Goal: Transaction & Acquisition: Purchase product/service

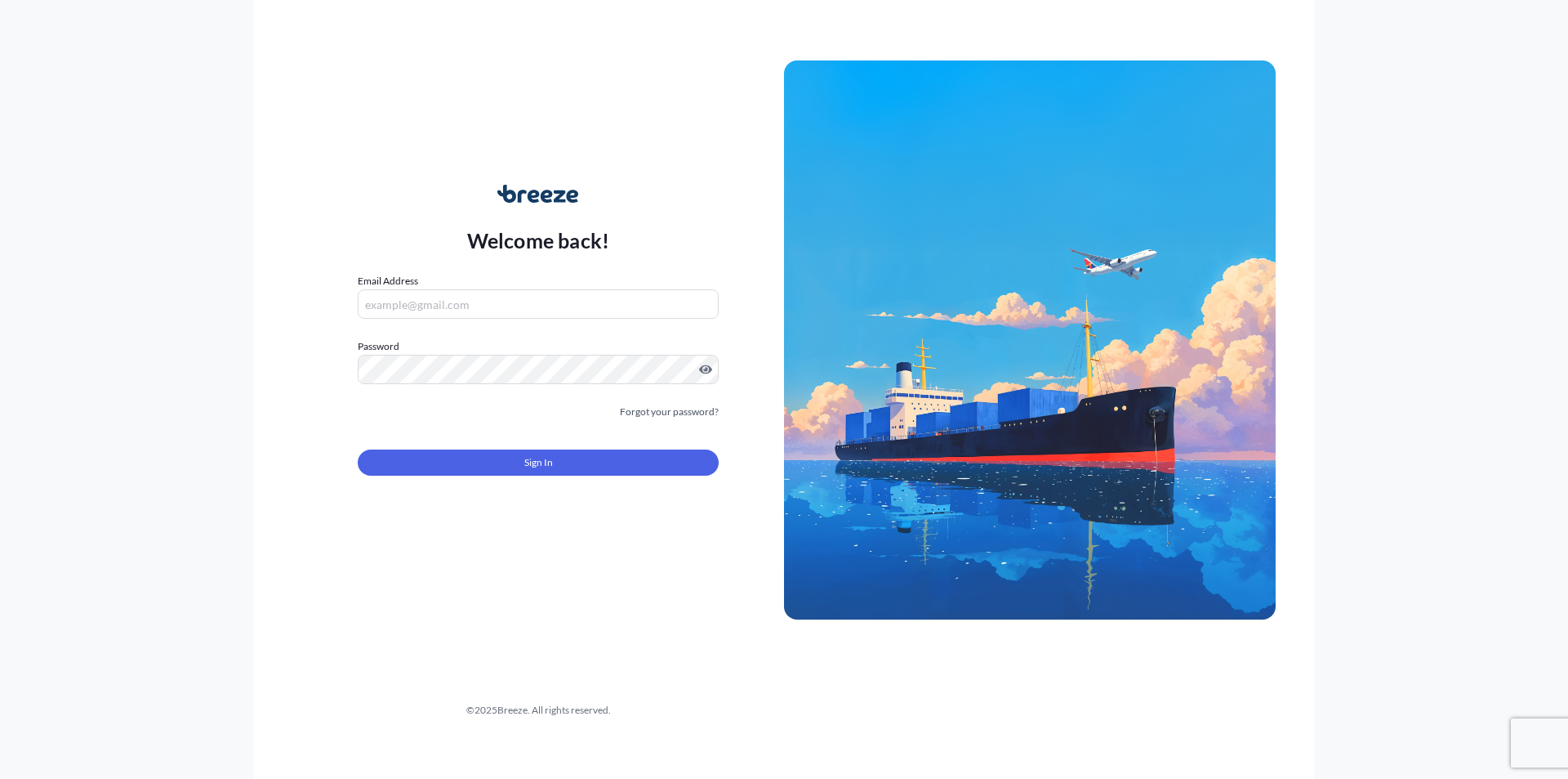
type input "[PERSON_NAME][EMAIL_ADDRESS][DOMAIN_NAME]"
click at [517, 474] on button "Sign In" at bounding box center [538, 462] width 361 height 26
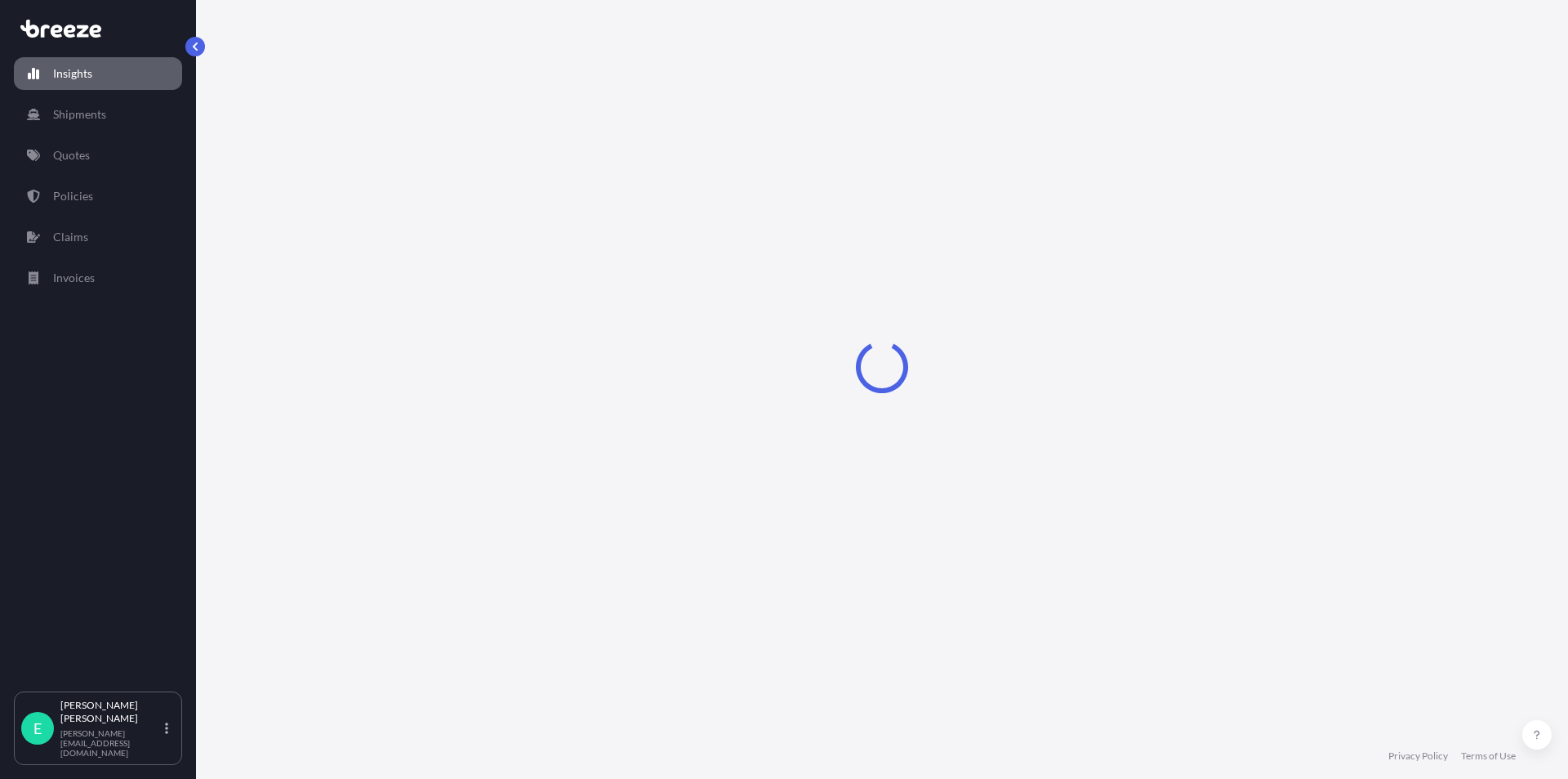
select select "2025"
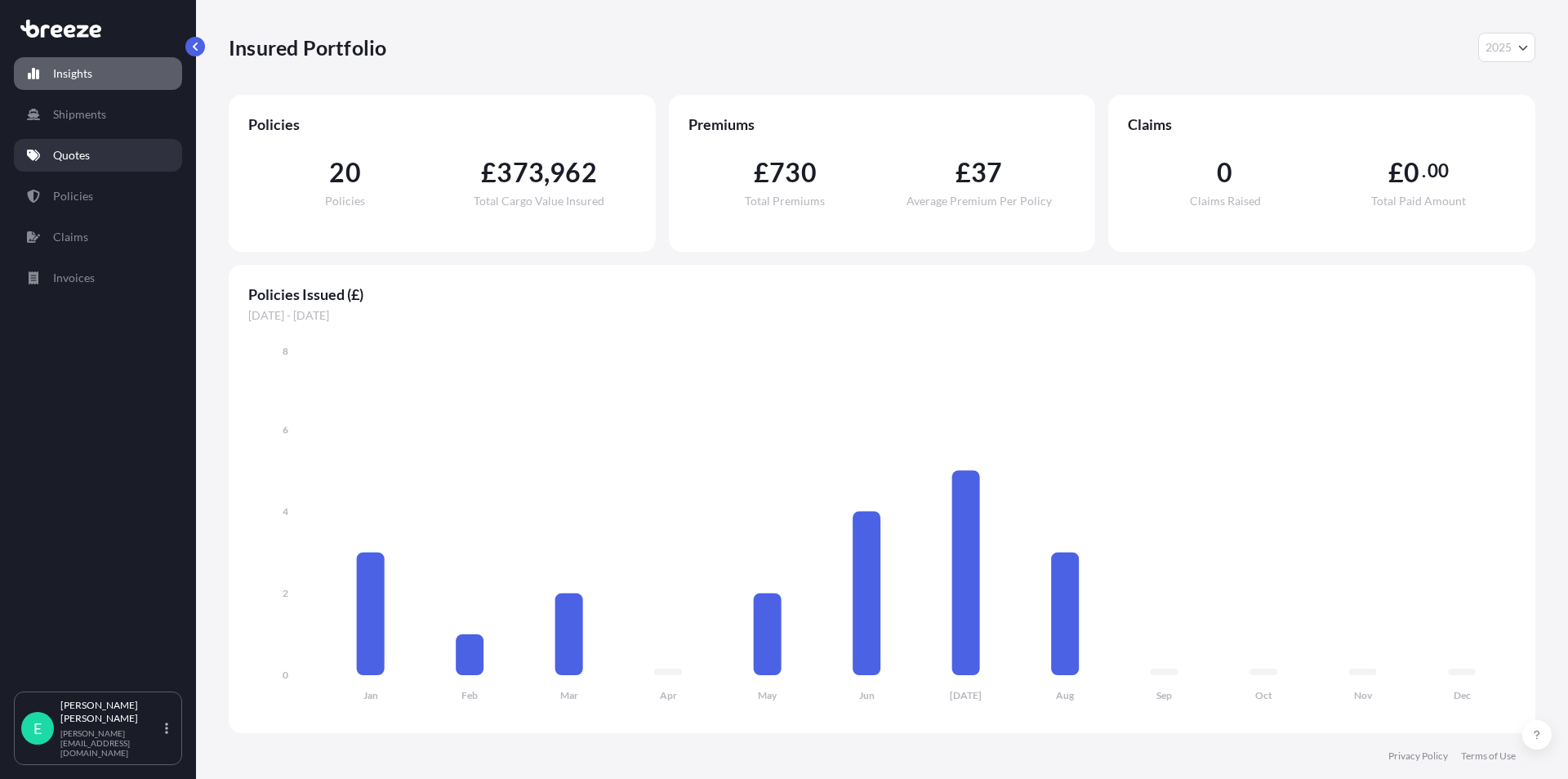
click at [74, 146] on link "Quotes" at bounding box center [98, 155] width 168 height 33
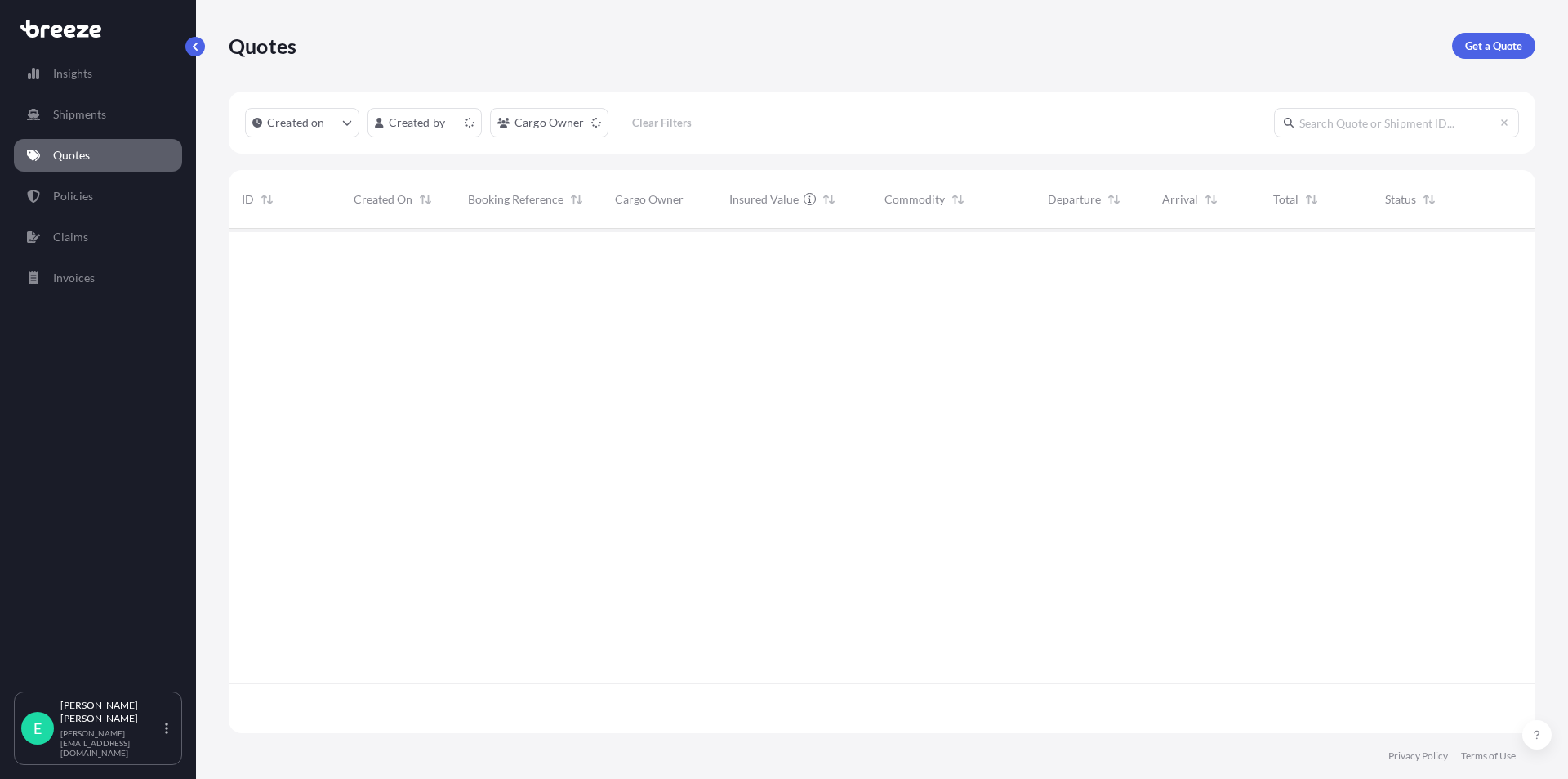
scroll to position [501, 1294]
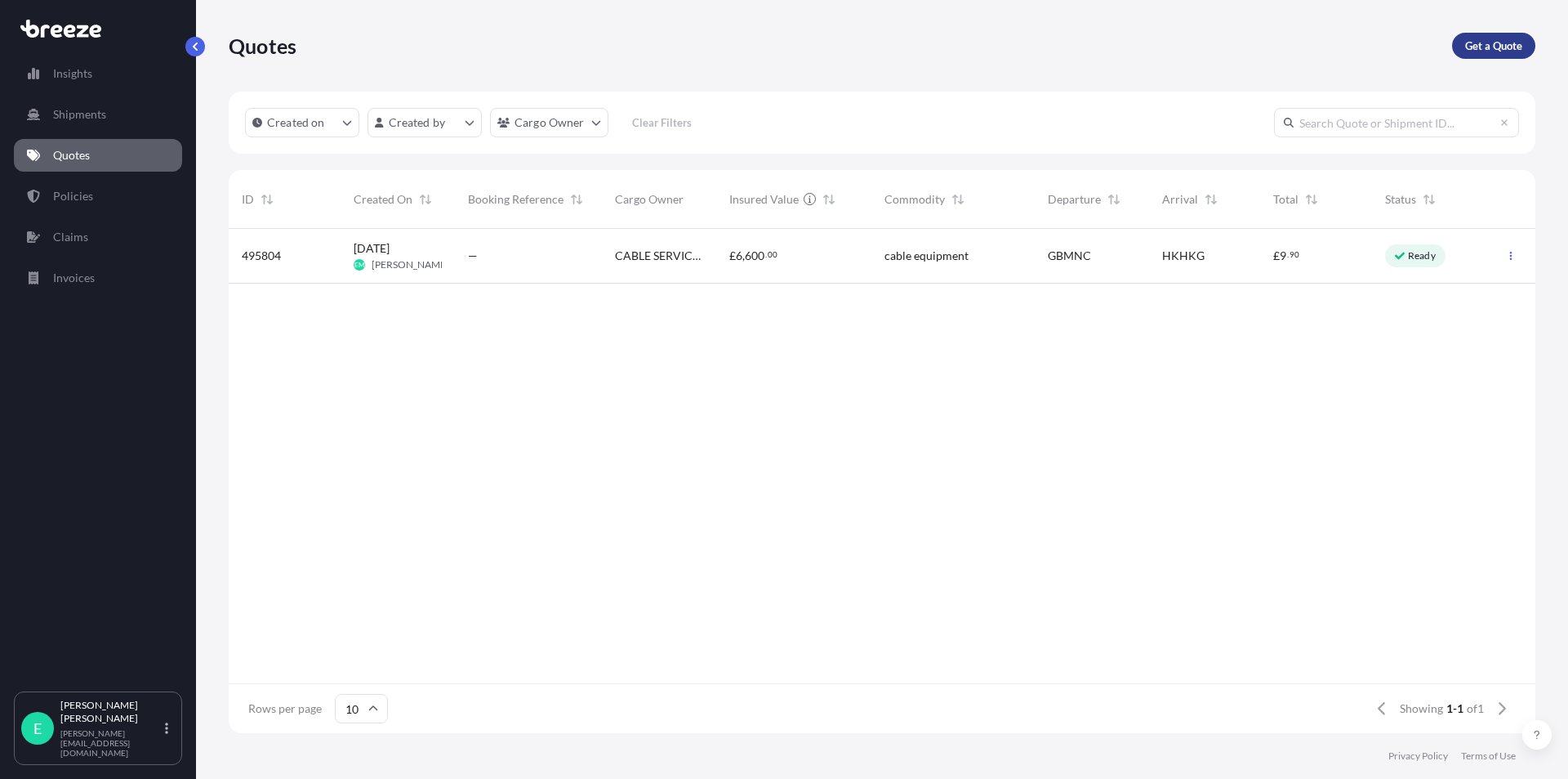
click at [1470, 48] on p "Get a Quote" at bounding box center [1493, 45] width 57 height 16
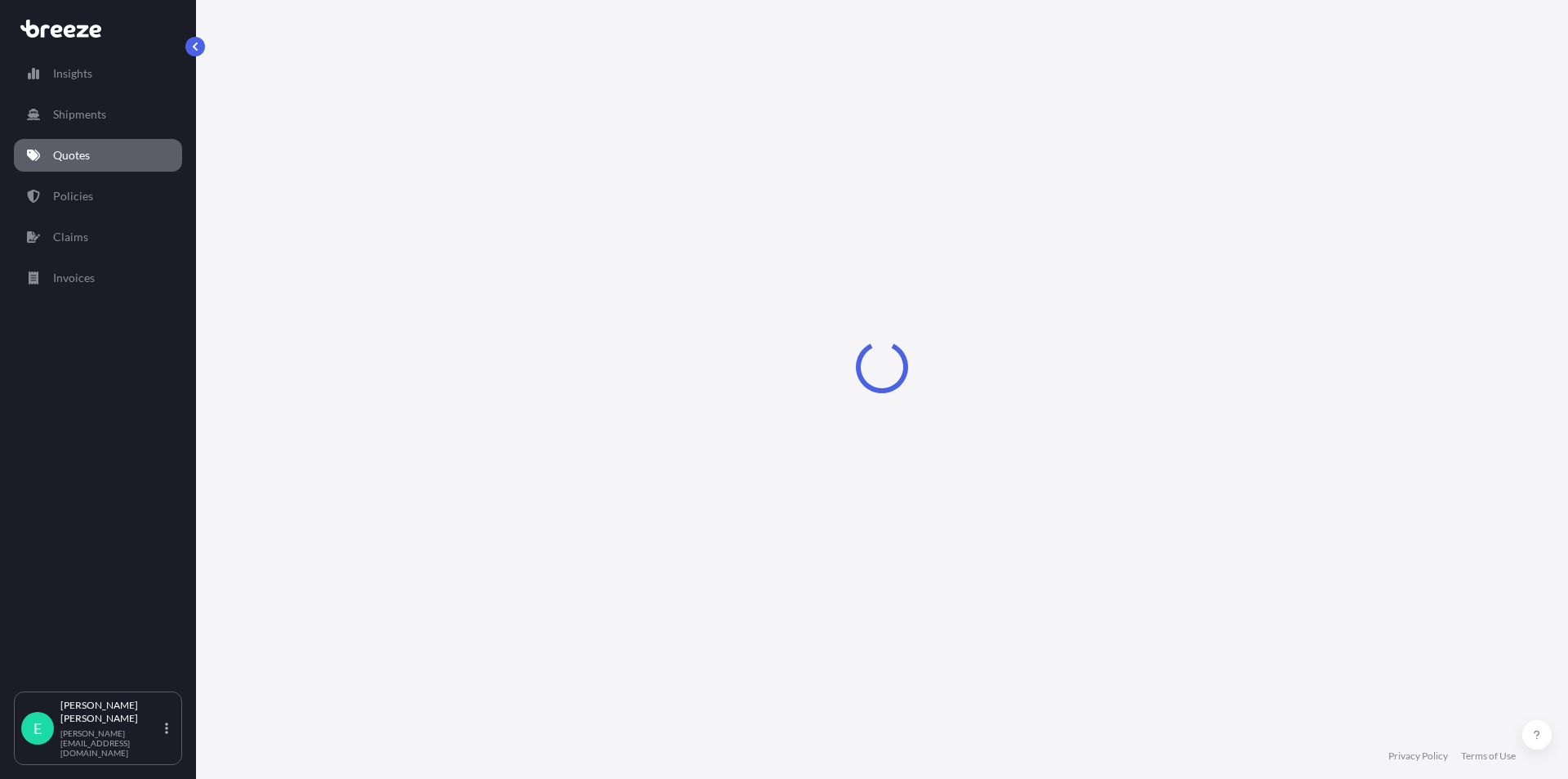
select select "Sea"
select select "1"
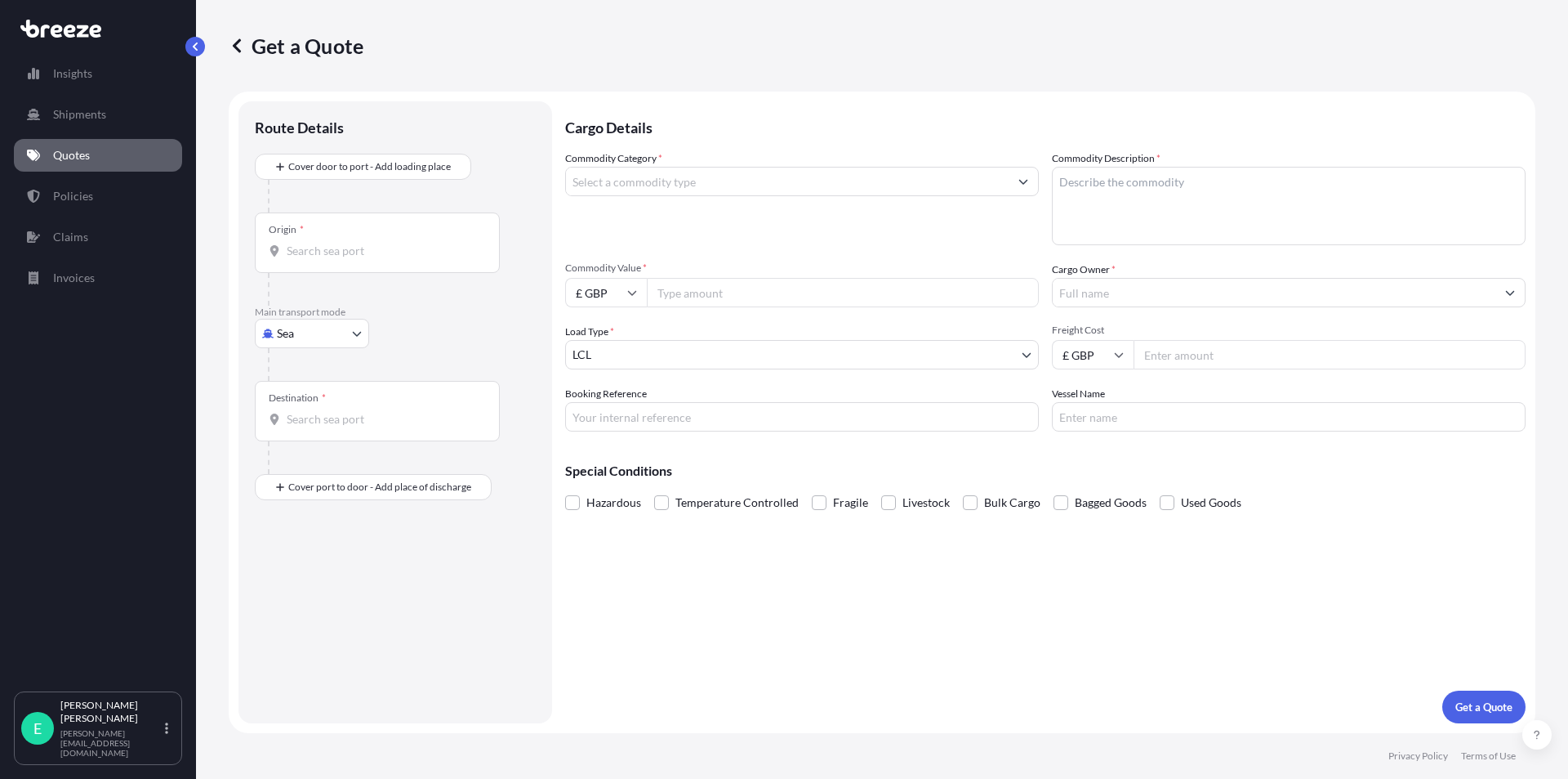
click at [304, 331] on body "Insights Shipments Quotes Policies Claims Invoices E [PERSON_NAME] [PERSON_NAME…" at bounding box center [784, 389] width 1568 height 779
click at [309, 407] on div "Air" at bounding box center [312, 405] width 102 height 29
select select "Air"
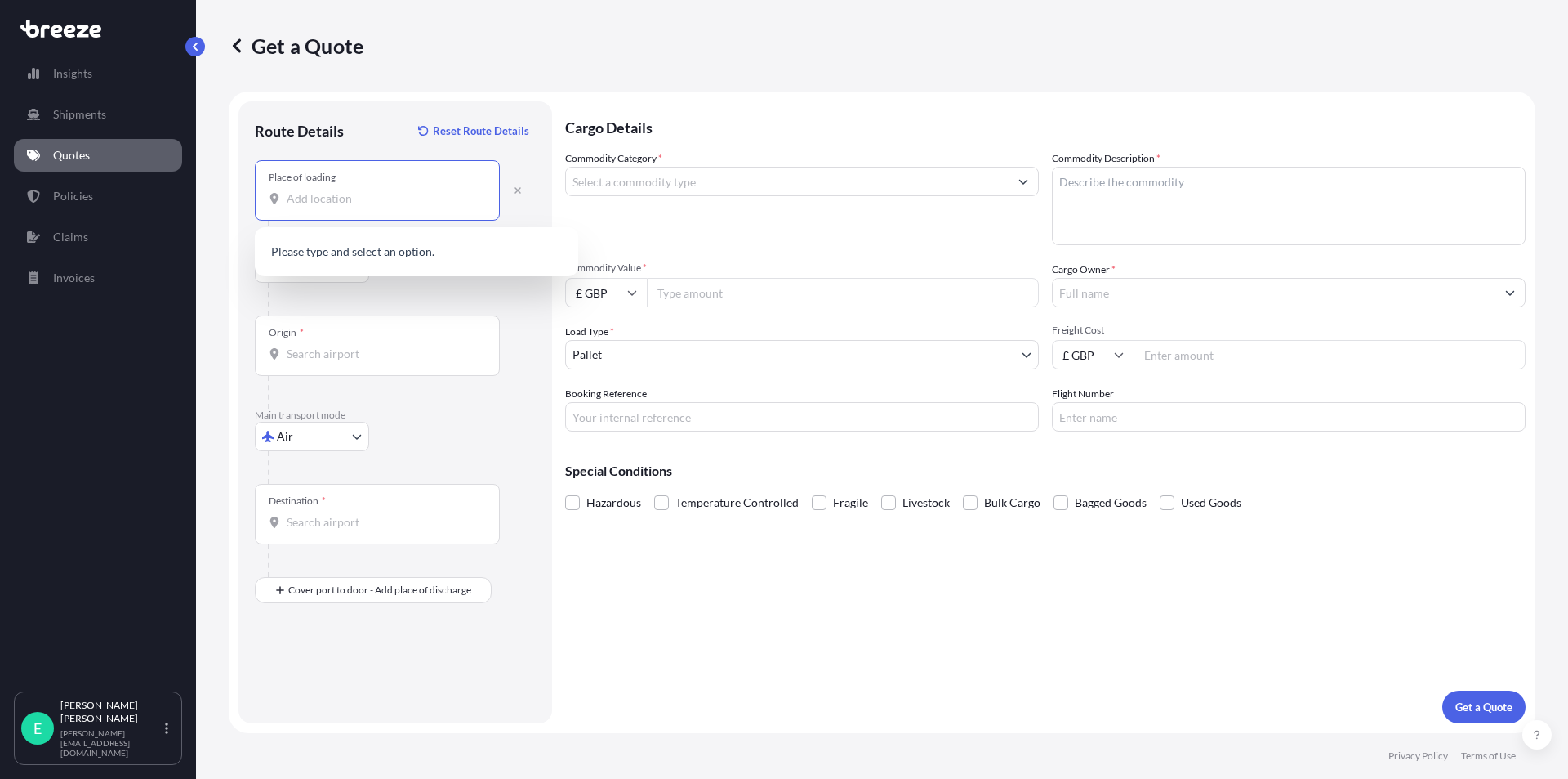
click at [323, 198] on input "Place of loading" at bounding box center [382, 198] width 192 height 16
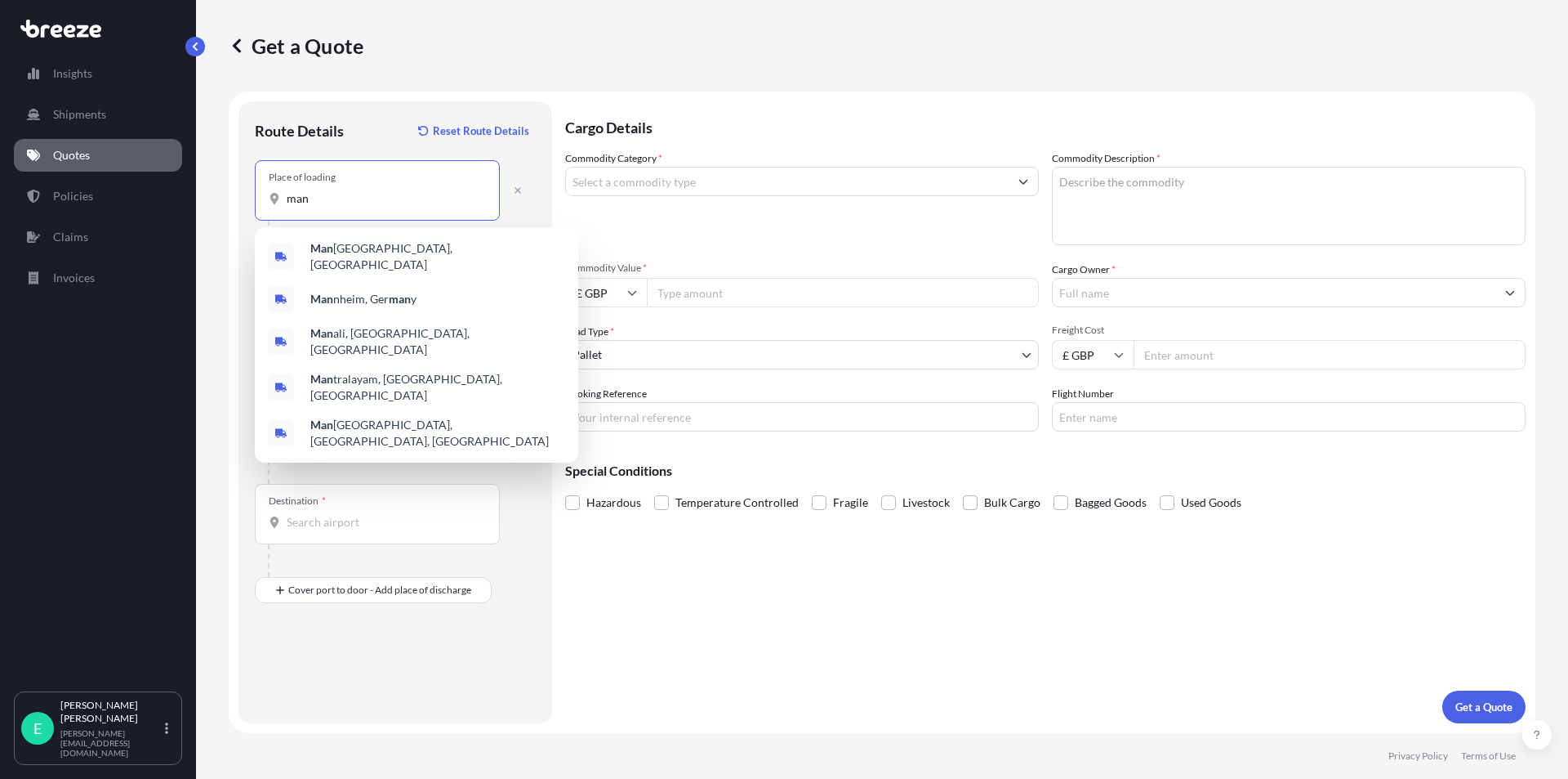
drag, startPoint x: 336, startPoint y: 195, endPoint x: 254, endPoint y: 200, distance: 82.2
click at [254, 200] on div "Route Details Reset Route Details Place of loading man Road Road Rail Origin * …" at bounding box center [395, 413] width 313 height 622
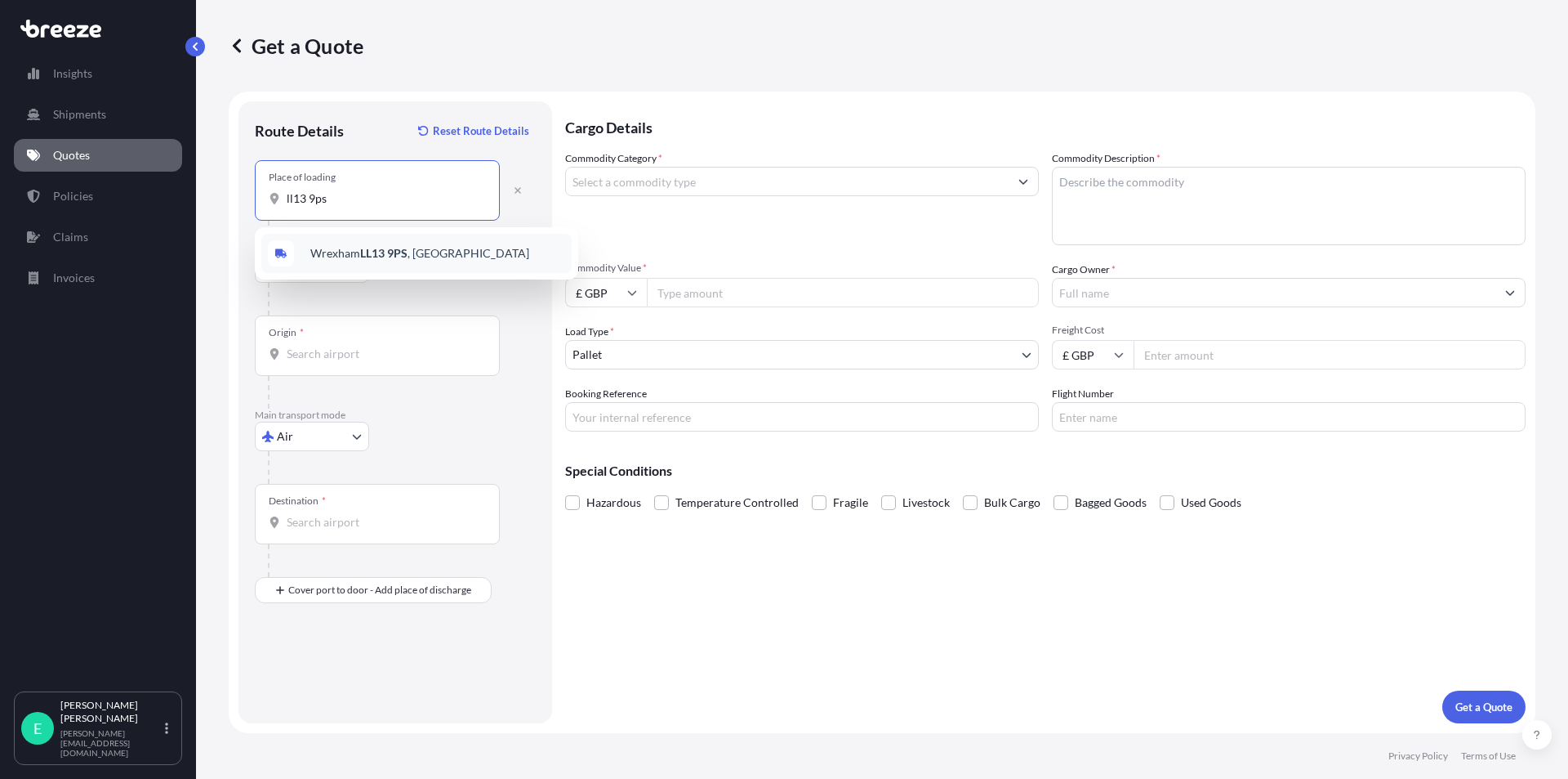
click at [340, 255] on span "[STREET_ADDRESS]" at bounding box center [419, 253] width 219 height 16
type input "[STREET_ADDRESS]"
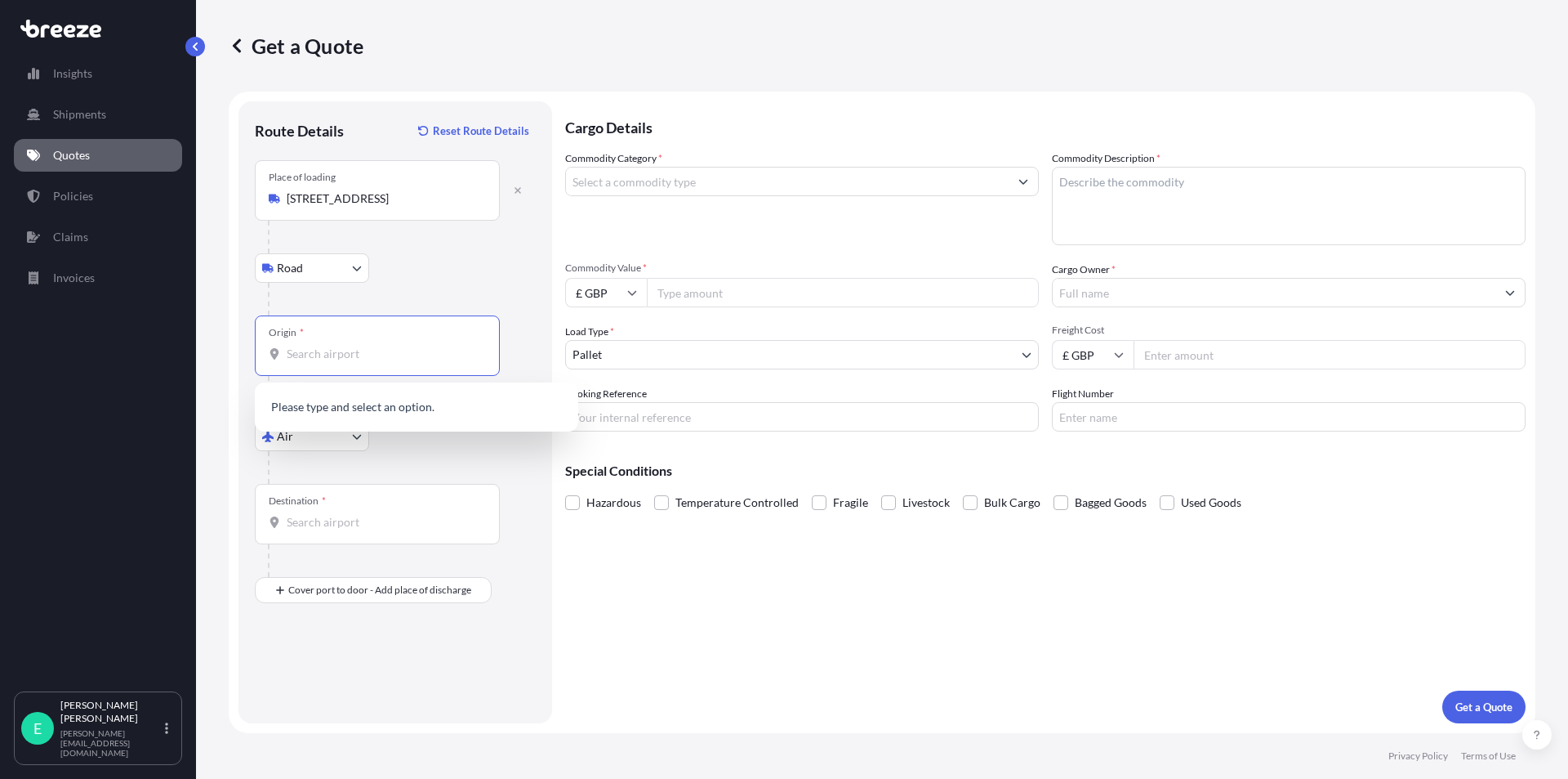
click at [325, 345] on input "Origin *" at bounding box center [382, 353] width 192 height 16
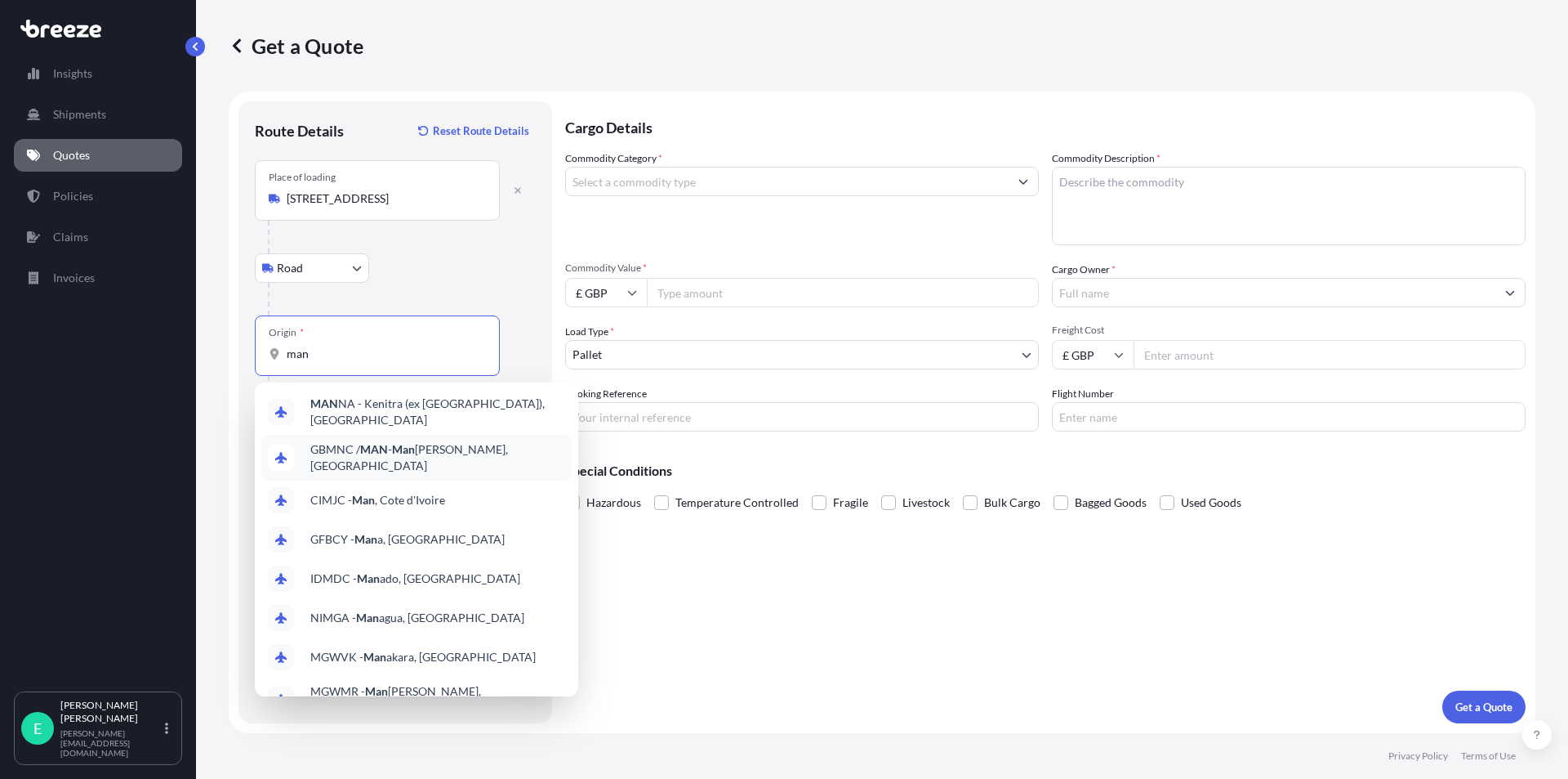
click at [433, 450] on span "GBMNC / MAN - Man [PERSON_NAME], [GEOGRAPHIC_DATA]" at bounding box center [437, 457] width 254 height 33
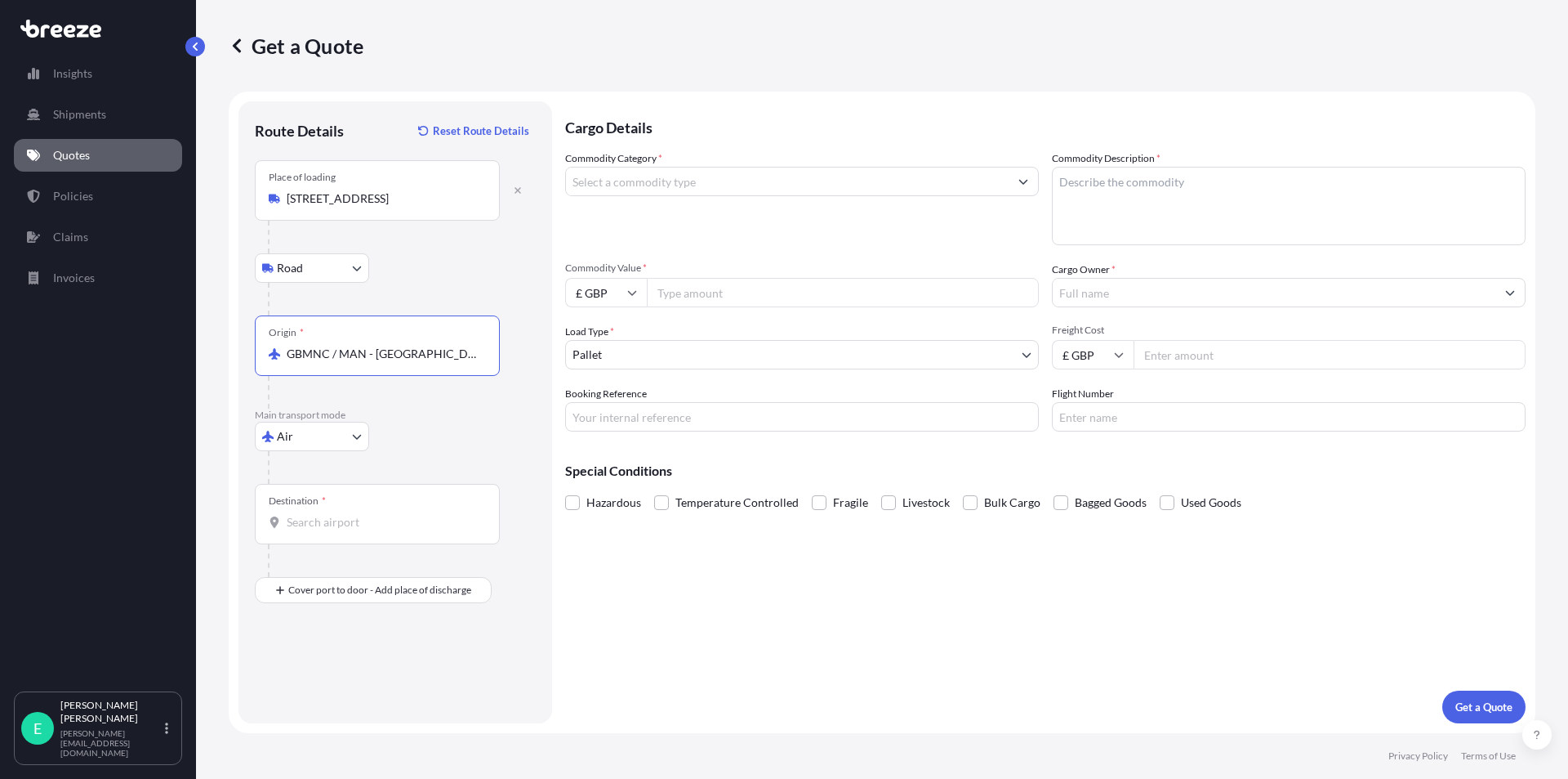
type input "GBMNC / MAN - [GEOGRAPHIC_DATA], [GEOGRAPHIC_DATA]"
click at [318, 524] on input "Destination *" at bounding box center [382, 522] width 192 height 16
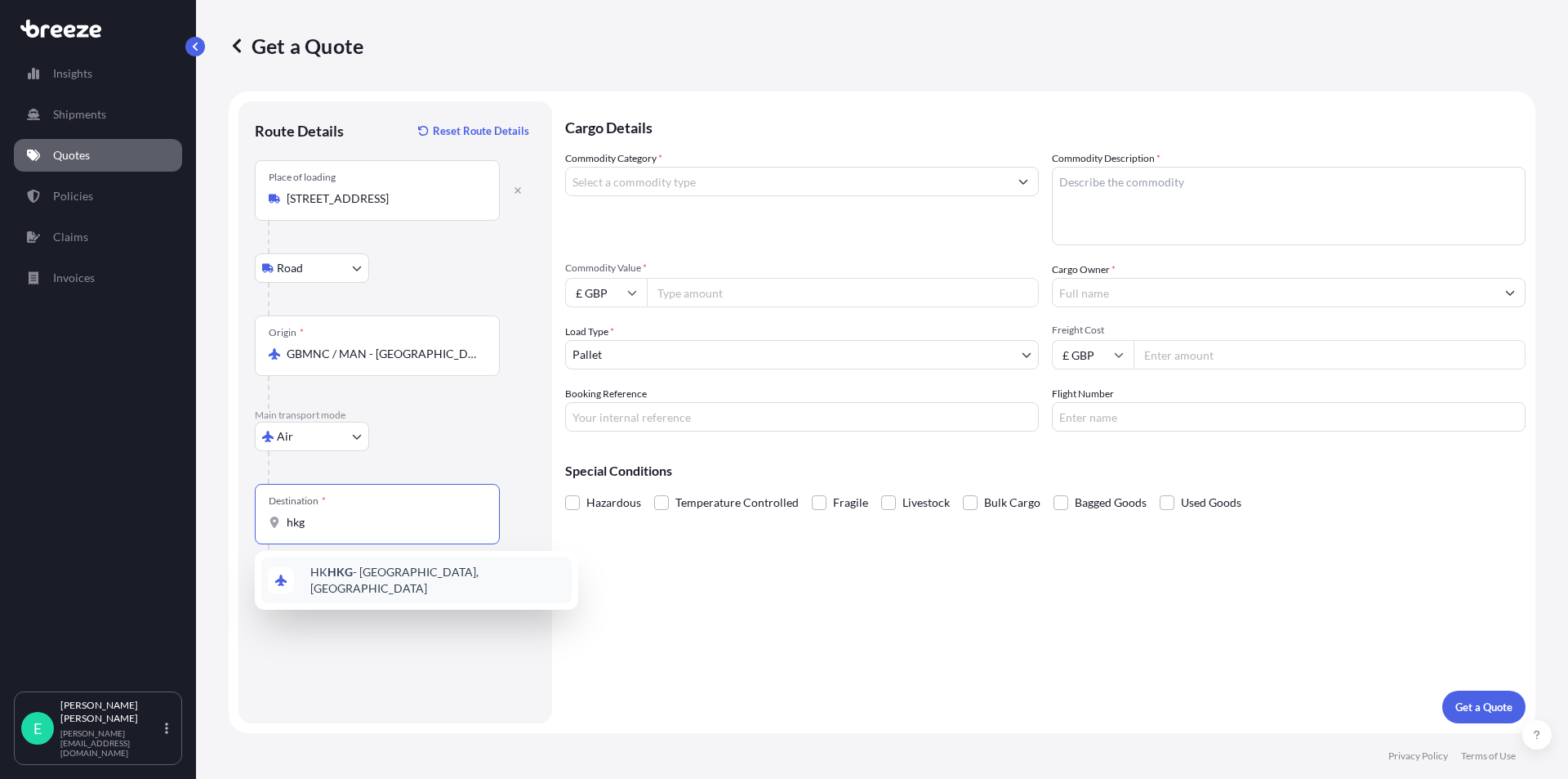
click at [329, 568] on div "HK HKG - [GEOGRAPHIC_DATA], [GEOGRAPHIC_DATA]" at bounding box center [416, 580] width 310 height 45
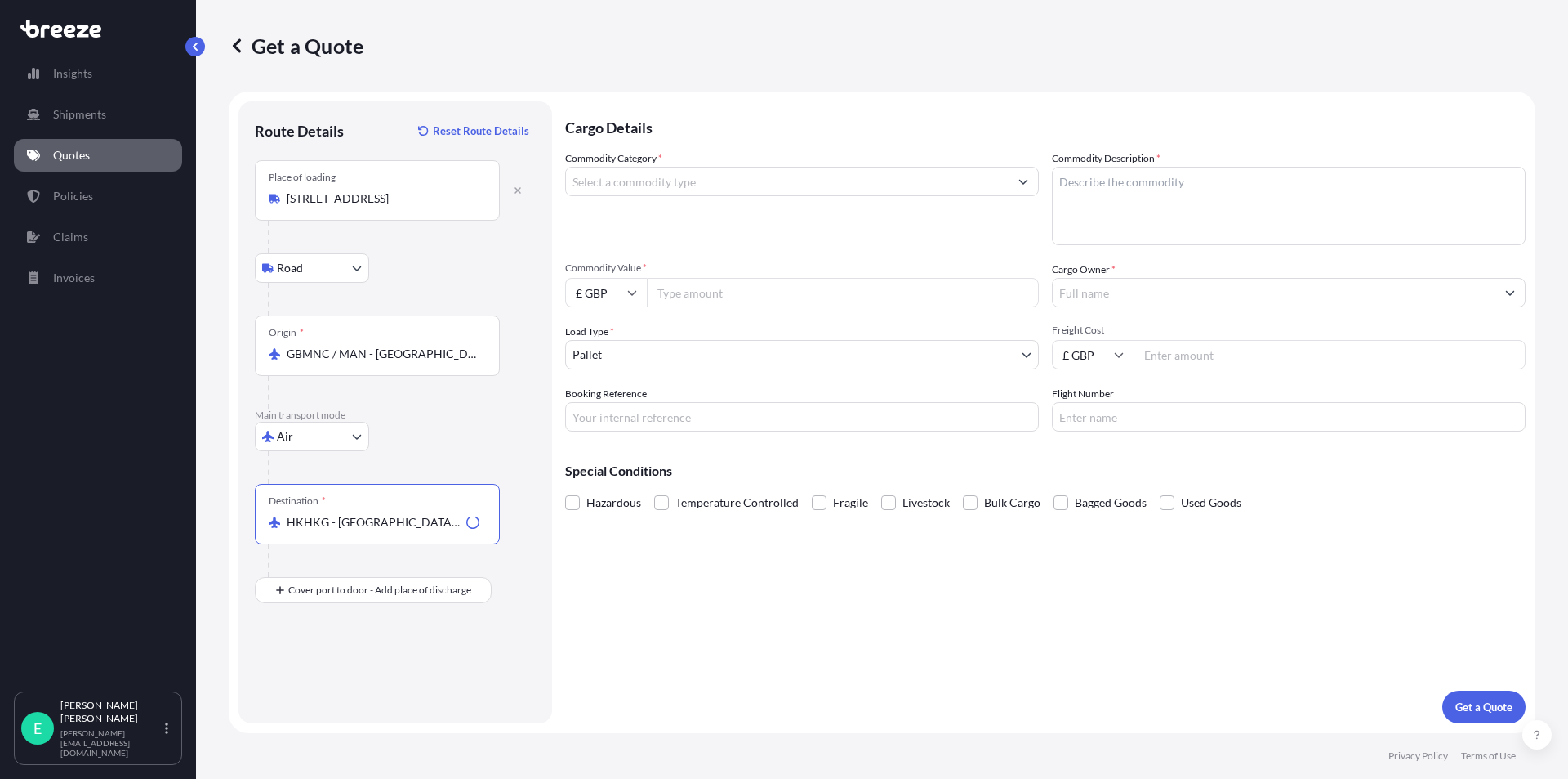
type input "HKHKG - [GEOGRAPHIC_DATA], [GEOGRAPHIC_DATA]"
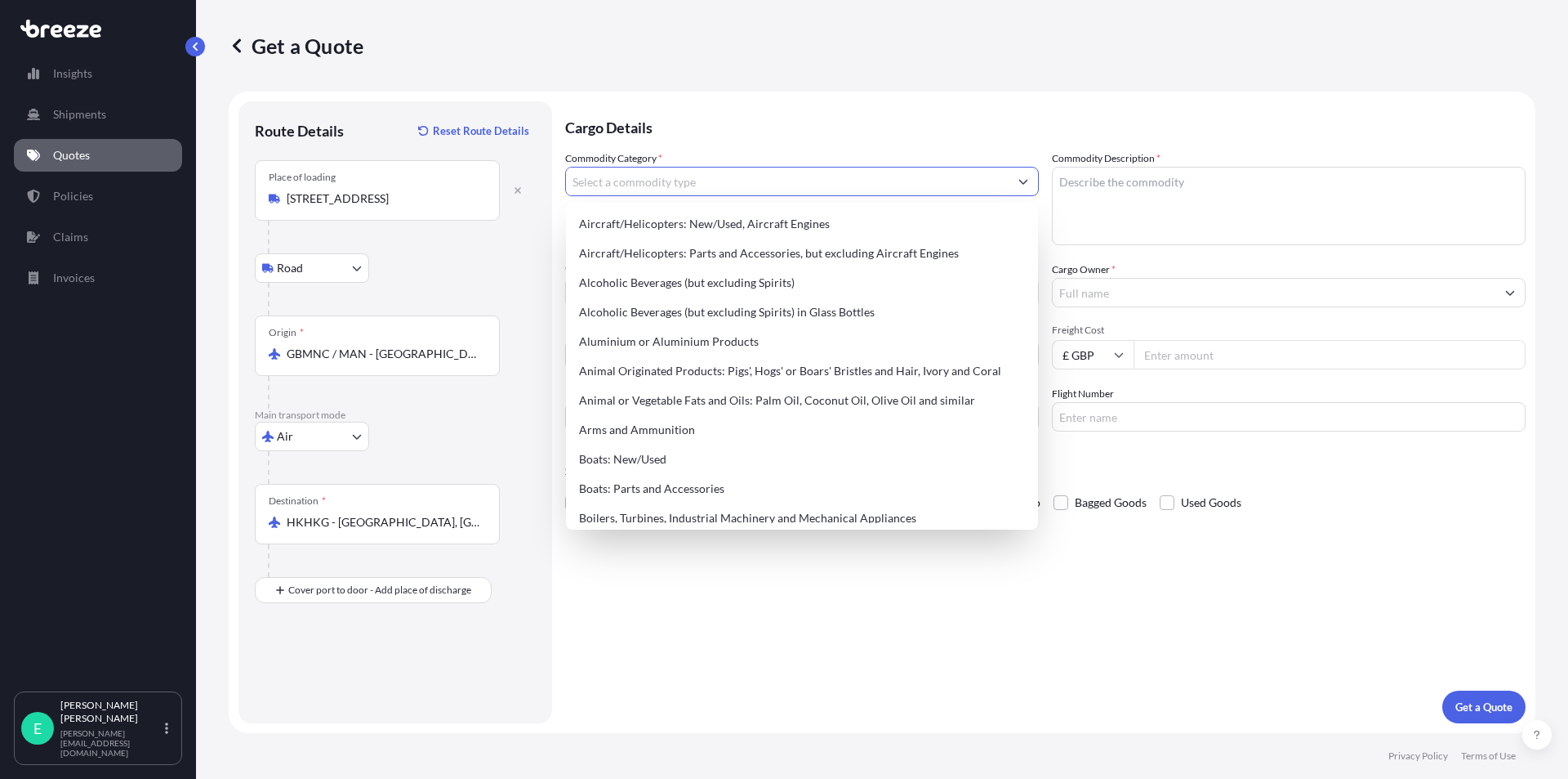
click at [648, 180] on input "Commodity Category *" at bounding box center [787, 181] width 443 height 29
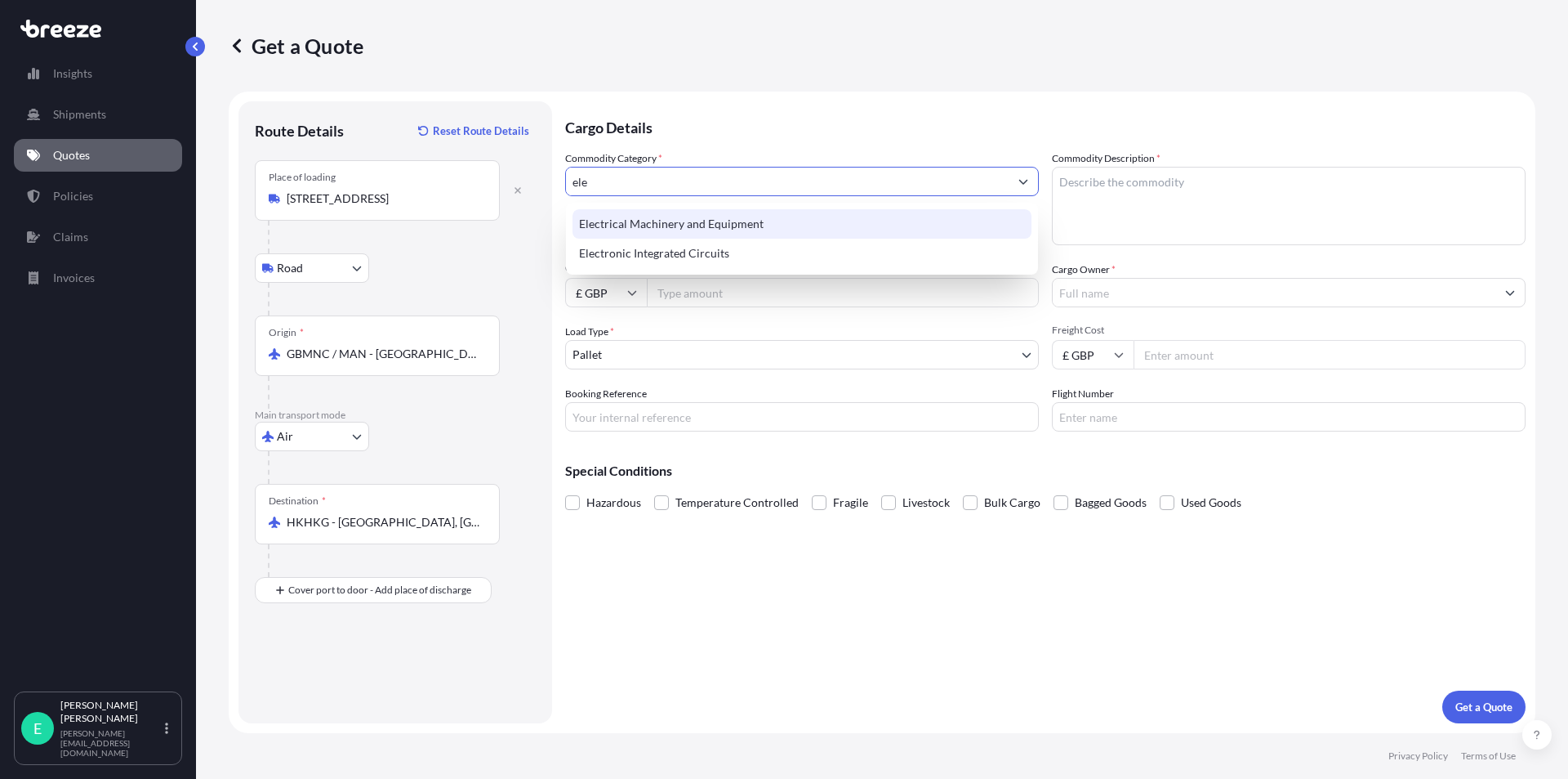
click at [656, 215] on div "Electrical Machinery and Equipment" at bounding box center [802, 224] width 459 height 29
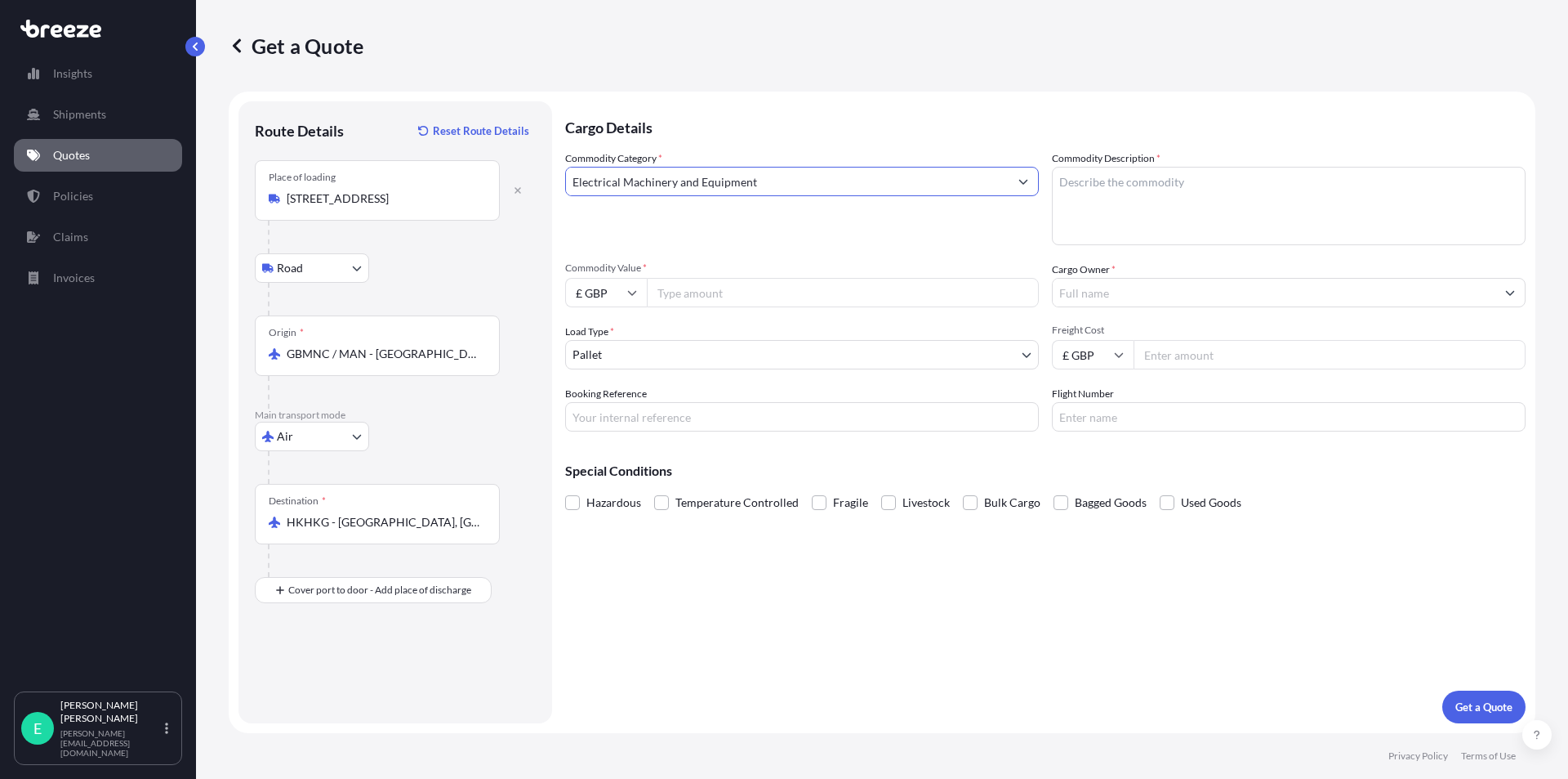
type input "Electrical Machinery and Equipment"
click at [1103, 177] on textarea "Commodity Description *" at bounding box center [1288, 205] width 474 height 78
type textarea "cable equipment"
click at [711, 296] on input "Commodity Value *" at bounding box center [842, 292] width 392 height 29
type input "1000"
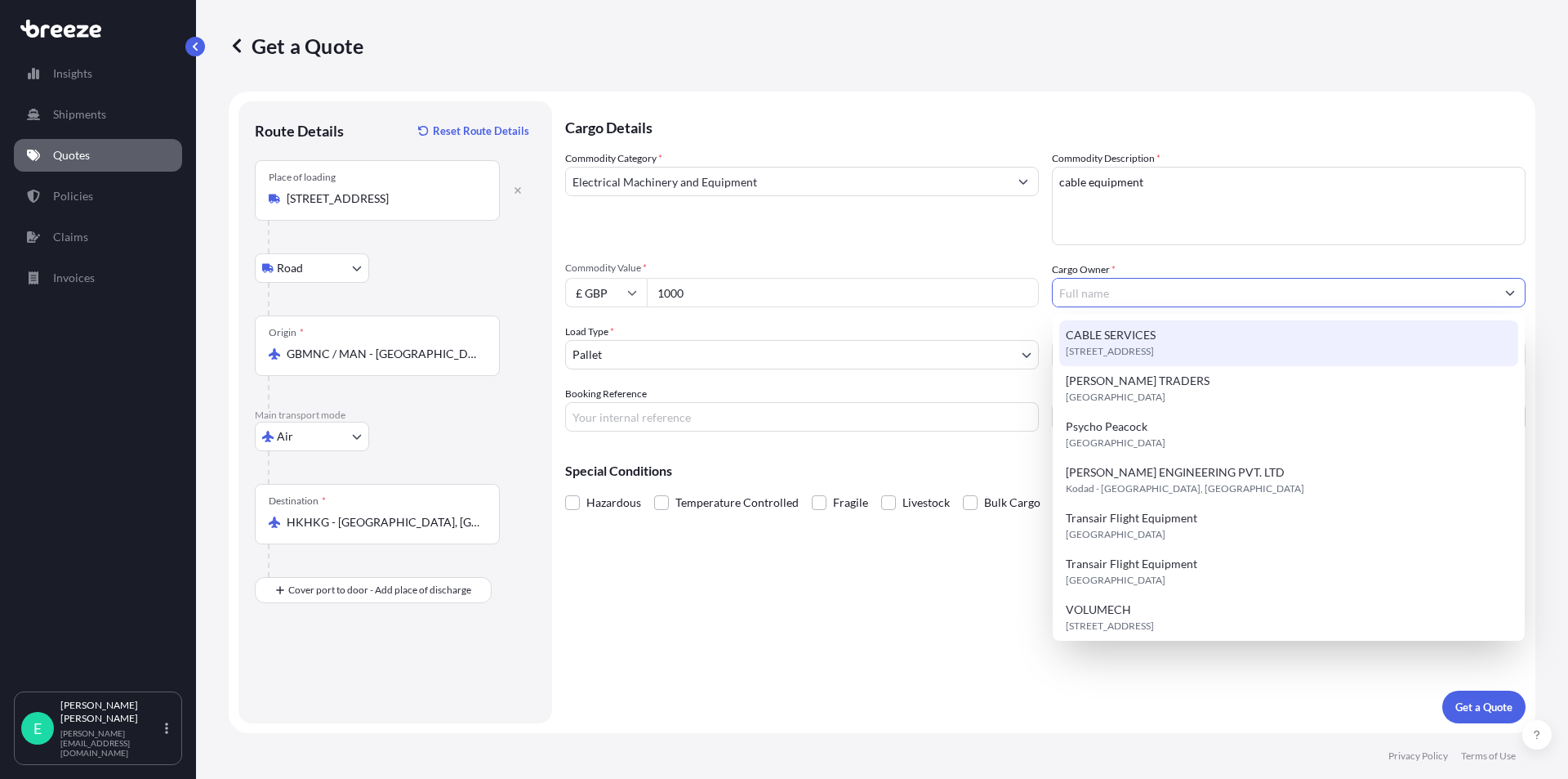
click at [1101, 340] on span "CABLE SERVICES" at bounding box center [1110, 334] width 90 height 16
type input "CABLE SERVICES"
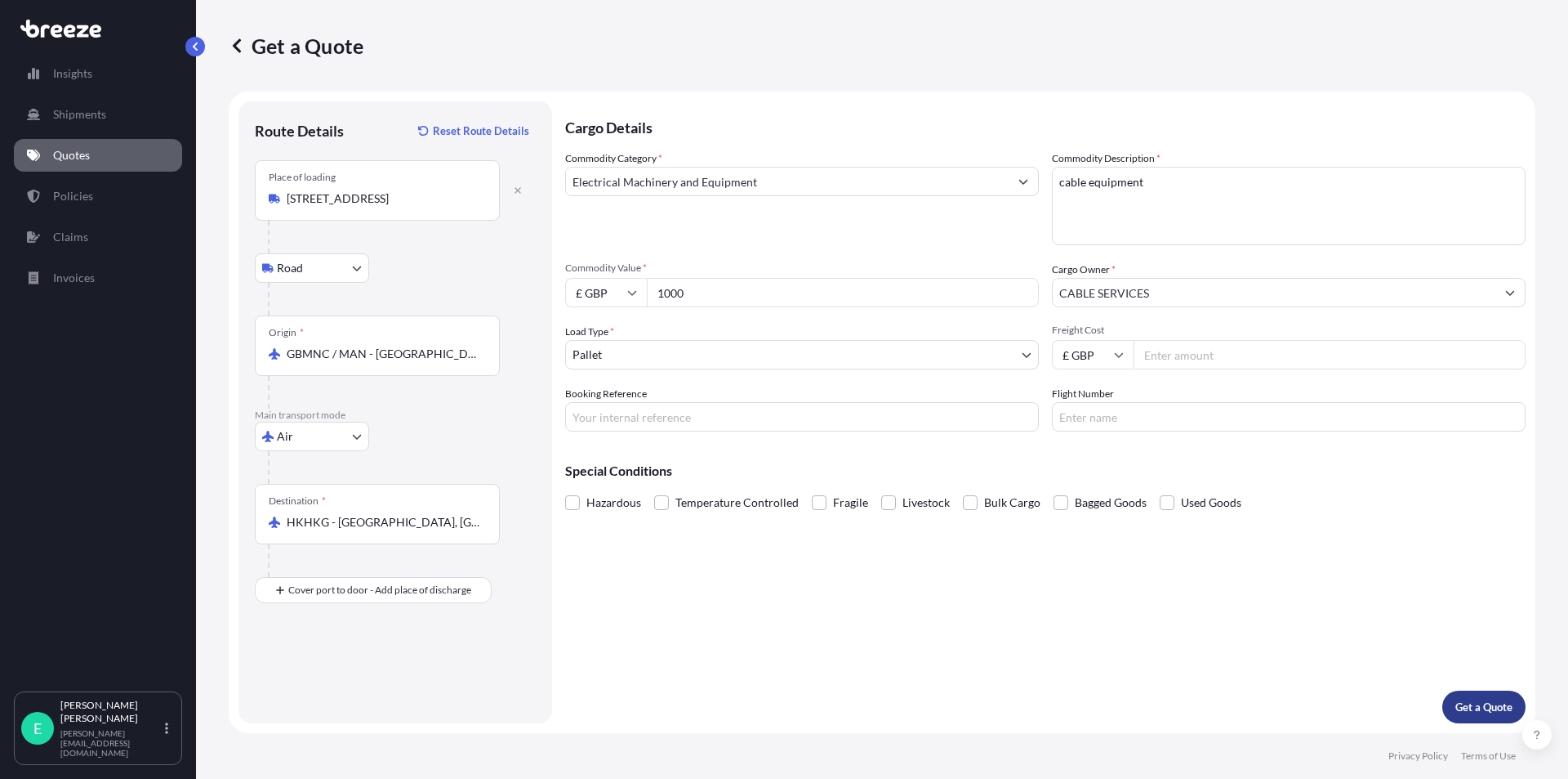
click at [1493, 703] on p "Get a Quote" at bounding box center [1484, 706] width 57 height 16
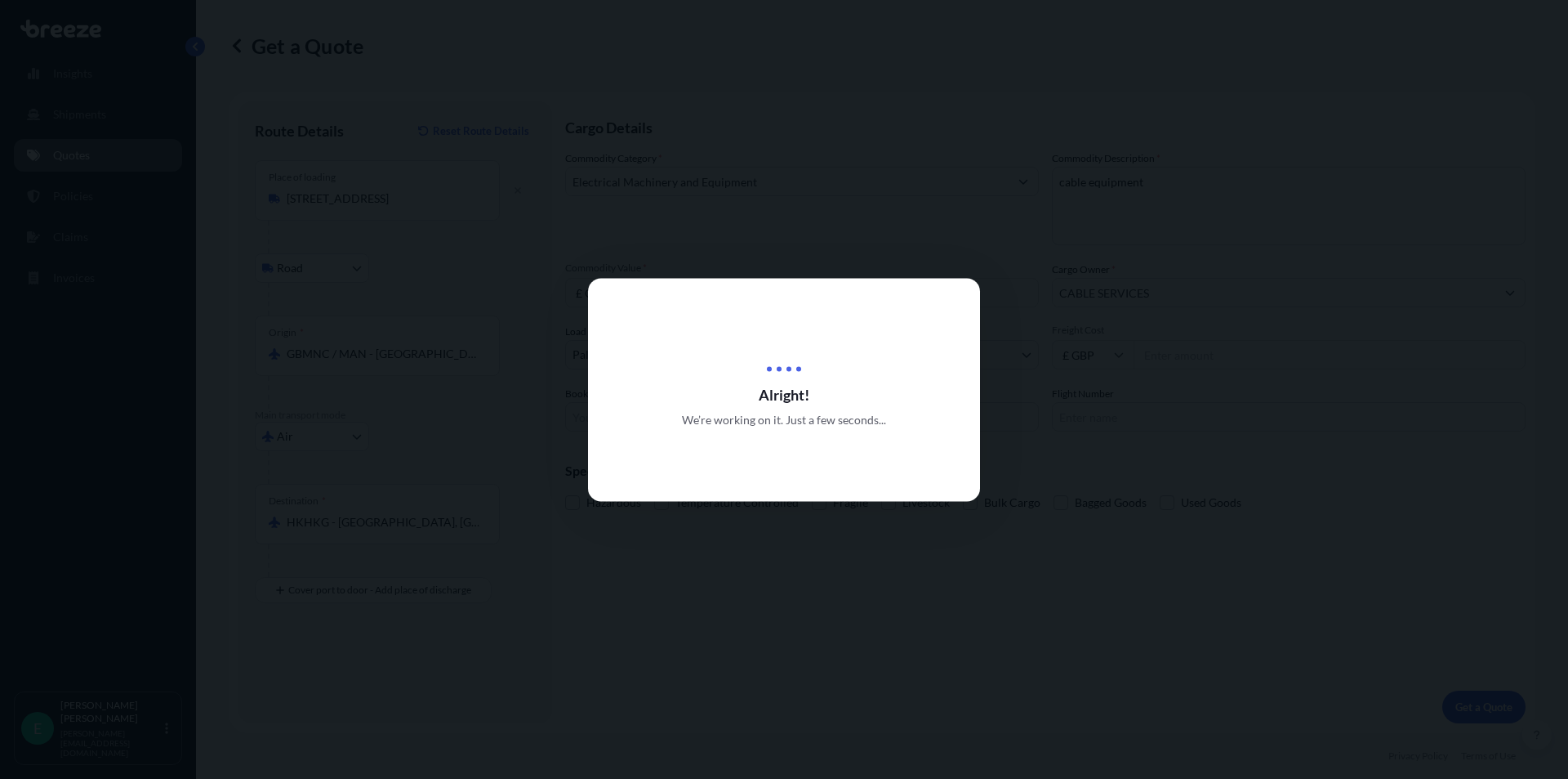
select select "Road"
select select "Air"
select select "1"
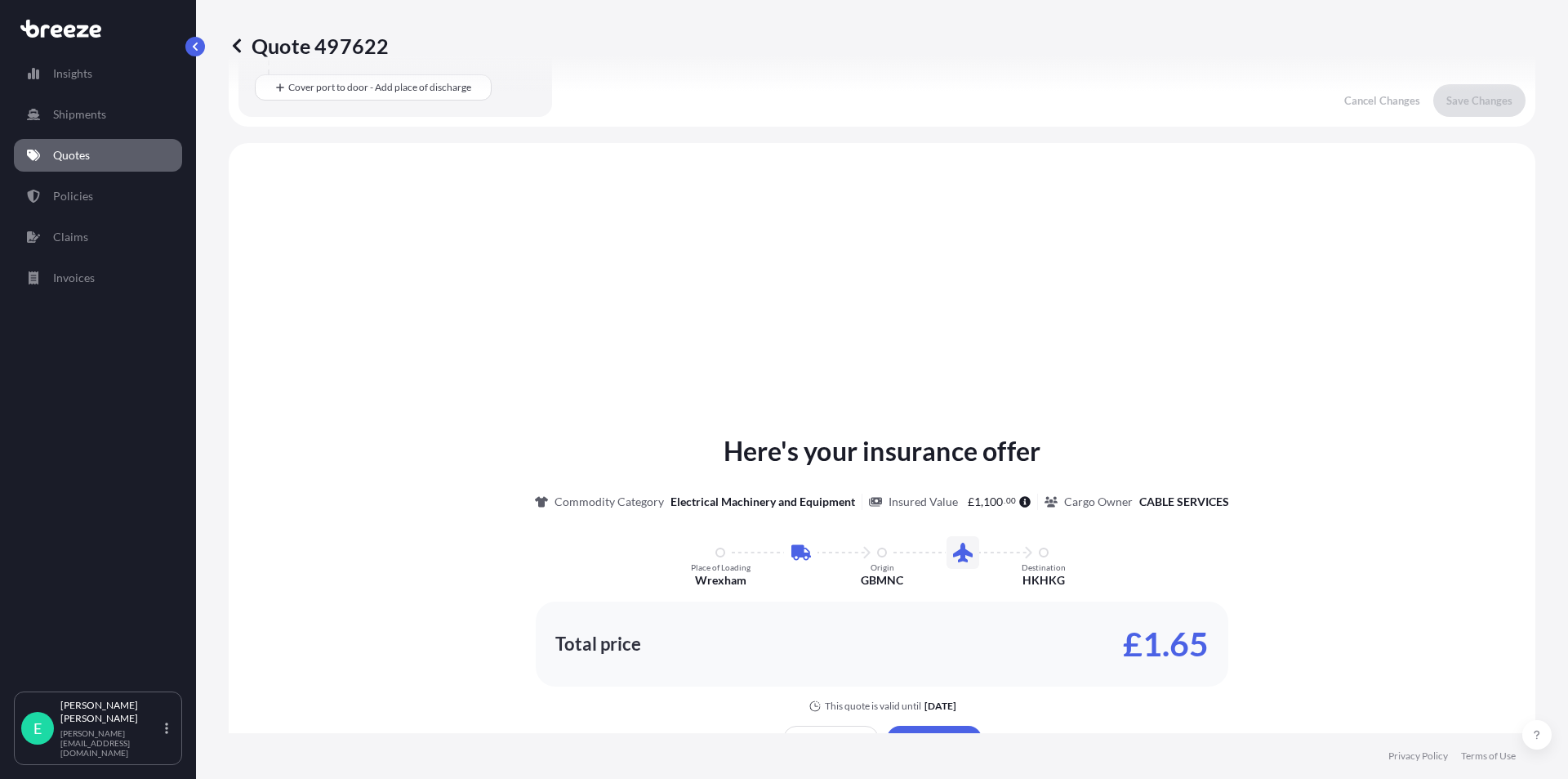
scroll to position [557, 0]
